Goal: Information Seeking & Learning: Learn about a topic

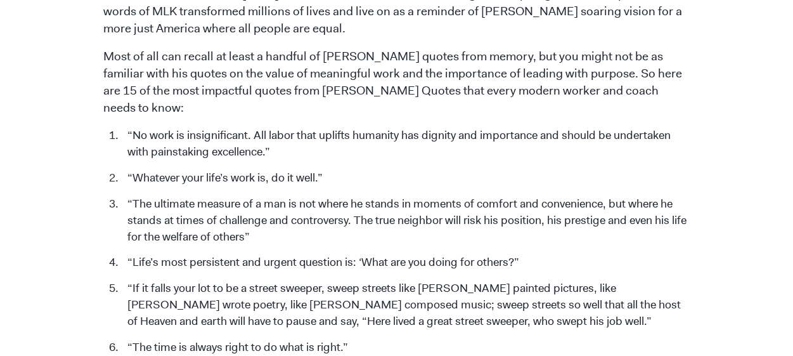
scroll to position [634, 0]
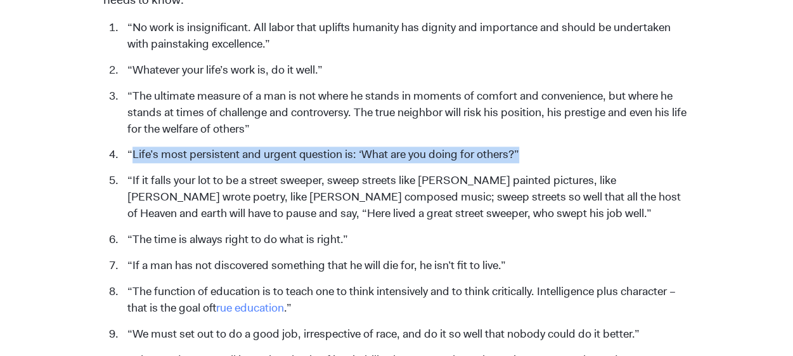
drag, startPoint x: 131, startPoint y: 136, endPoint x: 520, endPoint y: 139, distance: 388.6
click at [520, 146] on li "“Life’s most persistent and urgent question is: ‘What are you doing for others?”" at bounding box center [405, 154] width 569 height 16
click at [524, 146] on li "“Life’s most persistent and urgent question is: ‘What are you doing for others?”" at bounding box center [405, 154] width 569 height 16
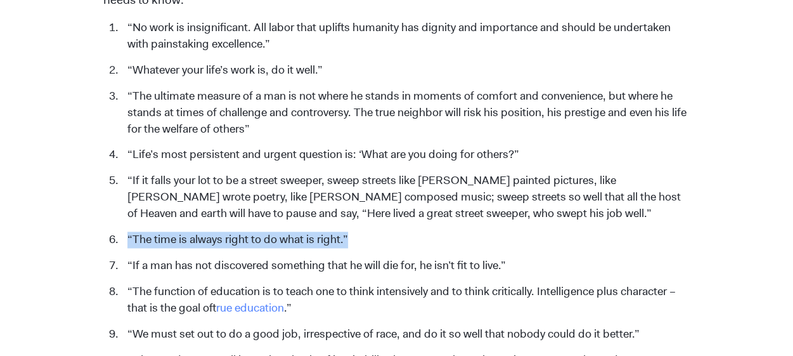
drag, startPoint x: 346, startPoint y: 222, endPoint x: 133, endPoint y: 221, distance: 213.0
click at [131, 231] on li "“The time is always right to do what is right.”" at bounding box center [405, 239] width 569 height 16
click at [344, 231] on li "“The time is always right to do what is right.”" at bounding box center [405, 239] width 569 height 16
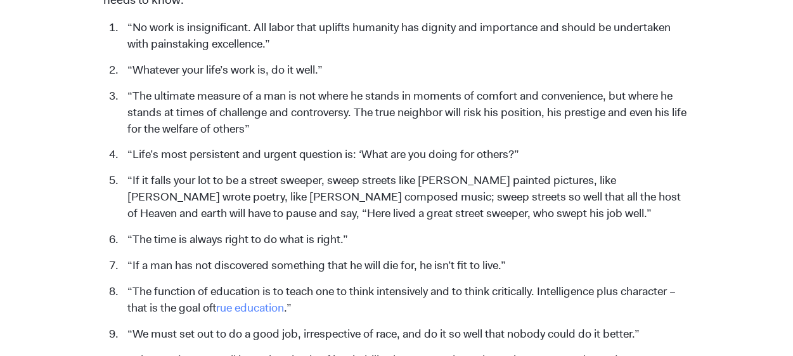
click at [341, 146] on li "“Life’s most persistent and urgent question is: ‘What are you doing for others?”" at bounding box center [405, 154] width 569 height 16
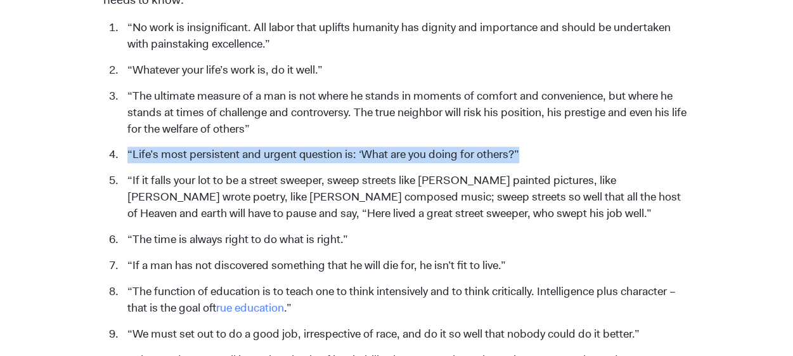
drag, startPoint x: 127, startPoint y: 133, endPoint x: 523, endPoint y: 141, distance: 396.3
click at [523, 146] on li "“Life’s most persistent and urgent question is: ‘What are you doing for others?”" at bounding box center [405, 154] width 569 height 16
copy li "“Life’s most persistent and urgent question is: ‘What are you doing for others?”"
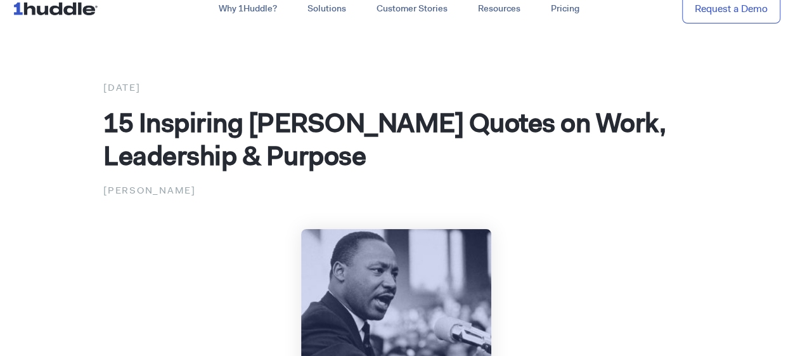
scroll to position [0, 0]
